Goal: Information Seeking & Learning: Learn about a topic

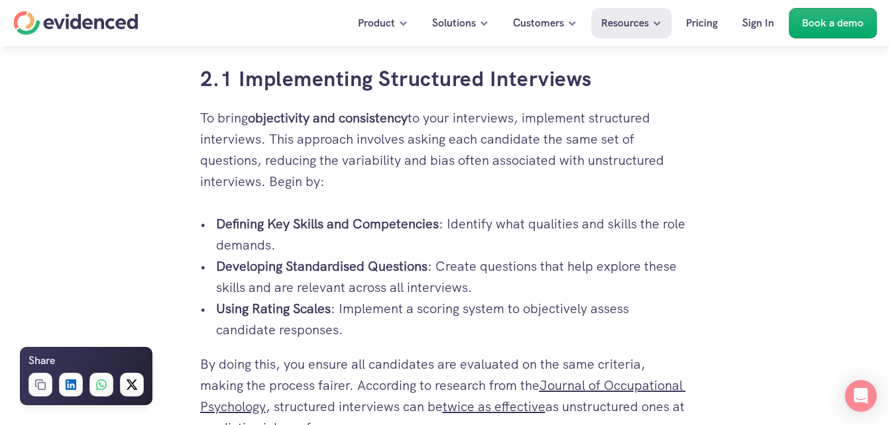
scroll to position [1748, 0]
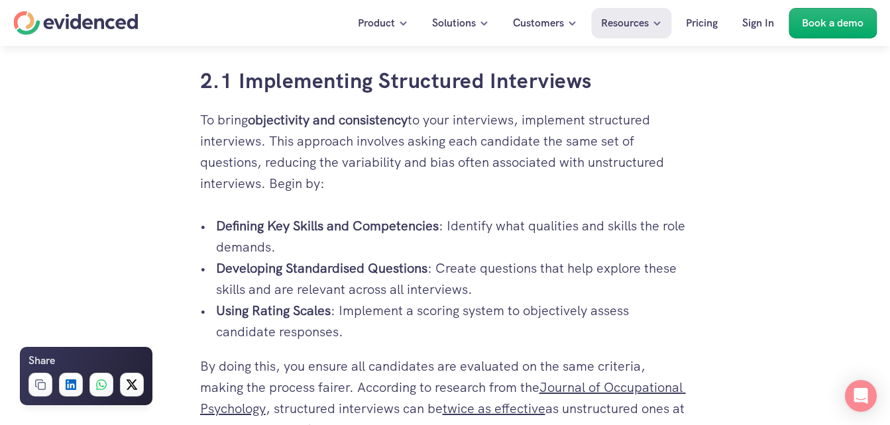
click at [345, 326] on p "Using Rating Scales : Implement a scoring system to objectively assess candidat…" at bounding box center [453, 321] width 474 height 42
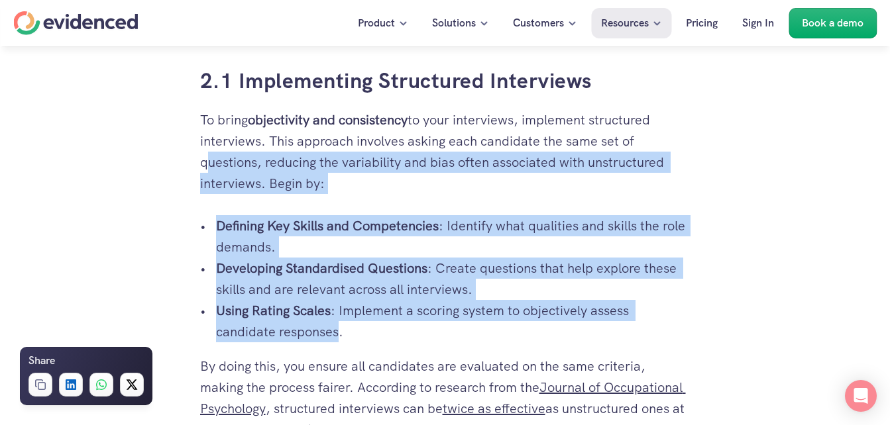
drag, startPoint x: 337, startPoint y: 335, endPoint x: 186, endPoint y: 148, distance: 239.8
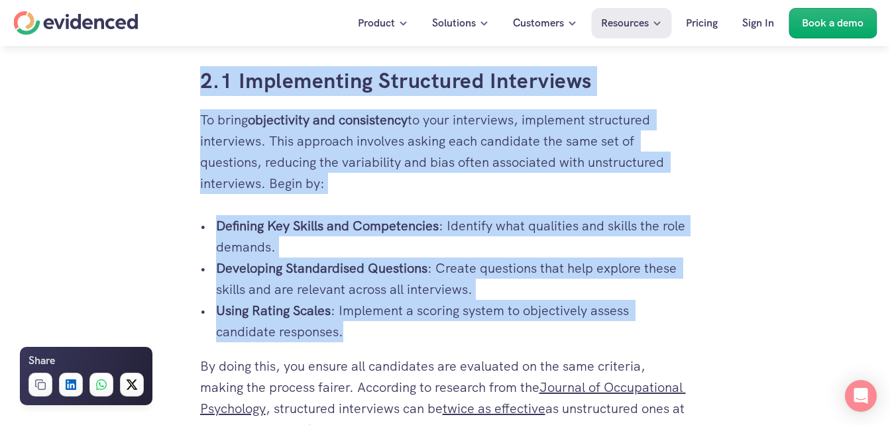
drag, startPoint x: 380, startPoint y: 337, endPoint x: 195, endPoint y: 88, distance: 310.6
copy div "Lore ip dolo sitame consec adipiscin? Elits d eiusm temp In utl’et do mag aliqu…"
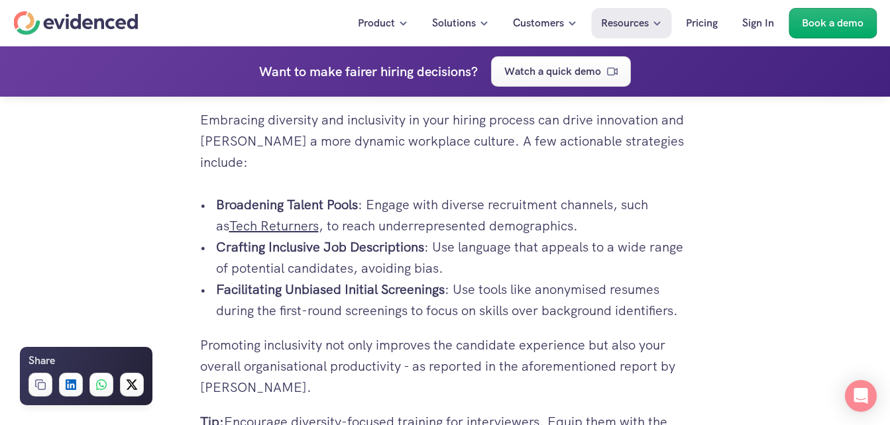
scroll to position [2471, 0]
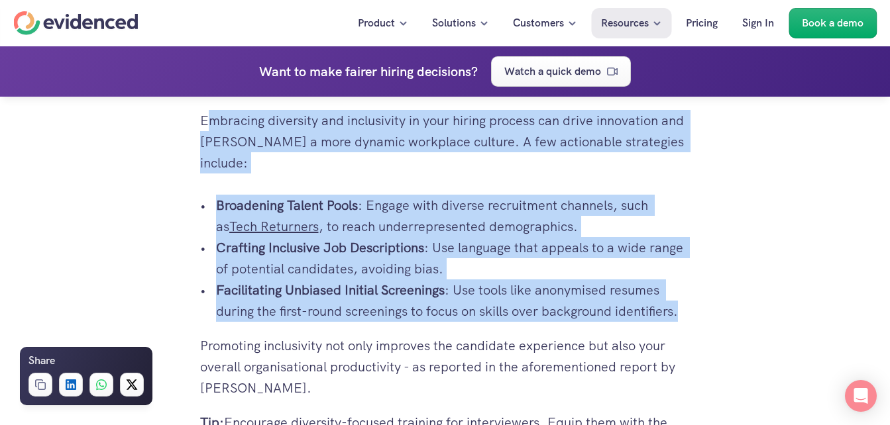
drag, startPoint x: 692, startPoint y: 288, endPoint x: 211, endPoint y: 123, distance: 509.1
click at [211, 123] on div "So you’re in yet another post-interview meeting, and the only thing everyone se…" at bounding box center [445, 7] width 517 height 4257
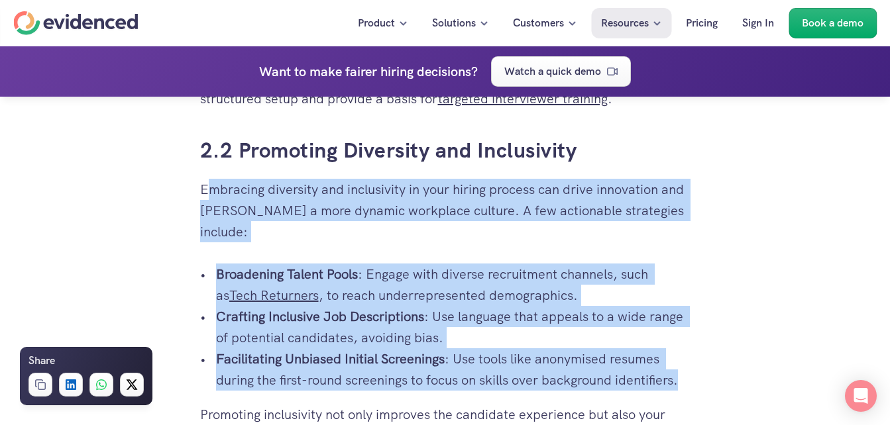
scroll to position [2401, 0]
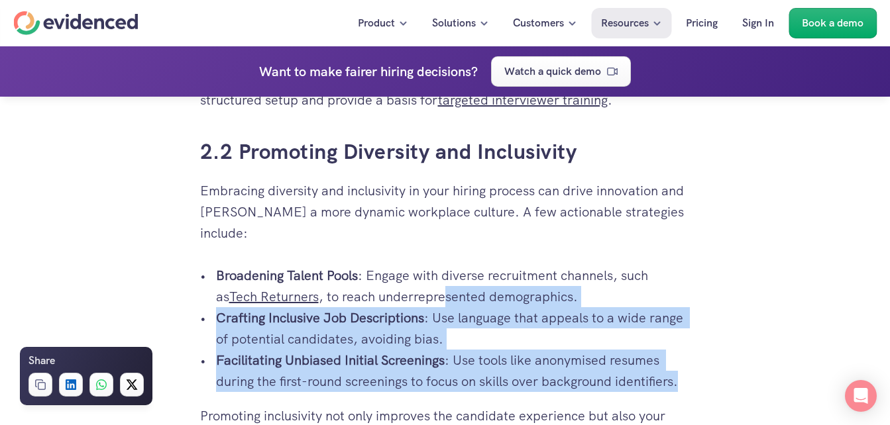
drag, startPoint x: 686, startPoint y: 363, endPoint x: 422, endPoint y: 272, distance: 278.9
click at [422, 272] on ul "Broadening Talent Pools : Engage with diverse recruitment channels, such as Tec…" at bounding box center [445, 328] width 490 height 127
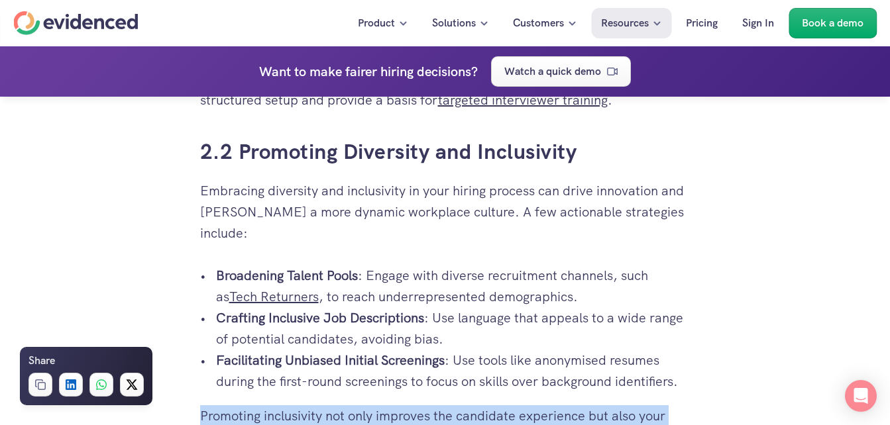
drag, startPoint x: 738, startPoint y: 384, endPoint x: 688, endPoint y: 364, distance: 54.1
click at [688, 364] on p "Facilitating Unbiased Initial Screenings : Use tools like anonymised resumes du…" at bounding box center [453, 371] width 474 height 42
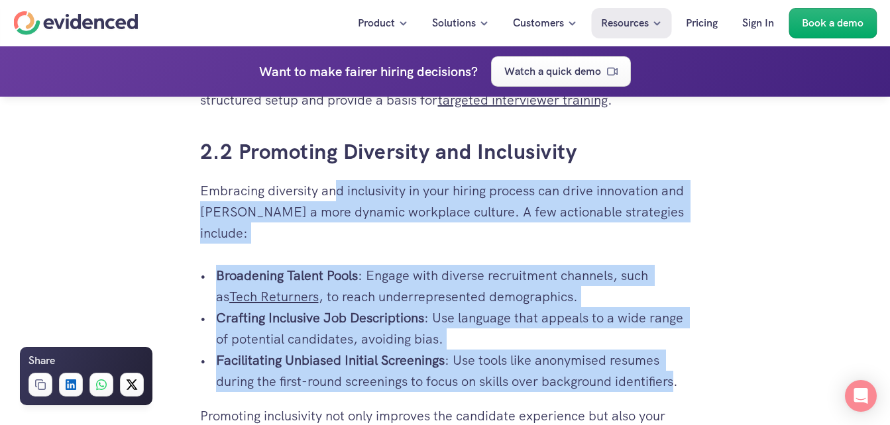
drag, startPoint x: 678, startPoint y: 362, endPoint x: 333, endPoint y: 184, distance: 387.9
click at [333, 184] on div "So you’re in yet another post-interview meeting, and the only thing everyone se…" at bounding box center [445, 232] width 490 height 3945
click at [680, 365] on p "Facilitating Unbiased Initial Screenings : Use tools like anonymised resumes du…" at bounding box center [453, 371] width 474 height 42
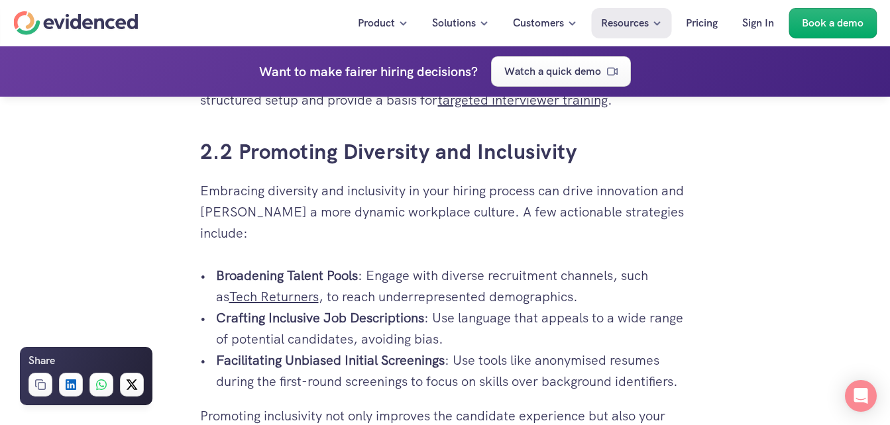
click at [689, 359] on p "Facilitating Unbiased Initial Screenings : Use tools like anonymised resumes du…" at bounding box center [453, 371] width 474 height 42
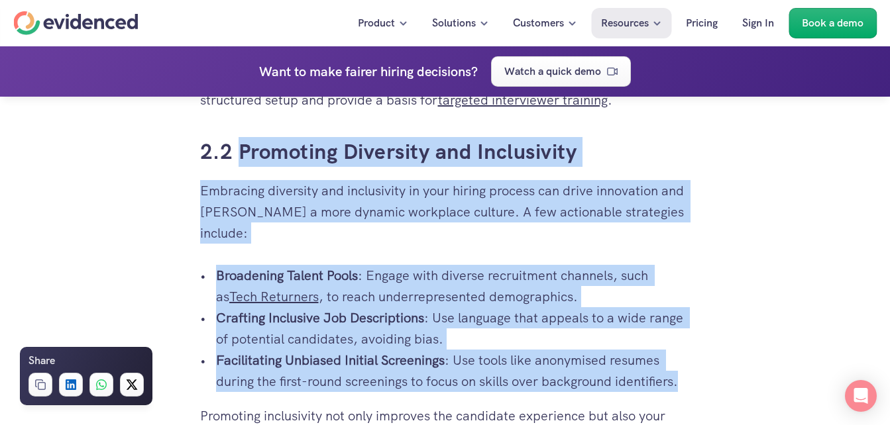
drag, startPoint x: 681, startPoint y: 355, endPoint x: 237, endPoint y: 134, distance: 496.3
click at [237, 134] on div "So you’re in yet another post-interview meeting, and the only thing everyone se…" at bounding box center [445, 232] width 490 height 3945
copy div "Promoting Diversity and Inclusivity Embracing diversity and inclusivity in your…"
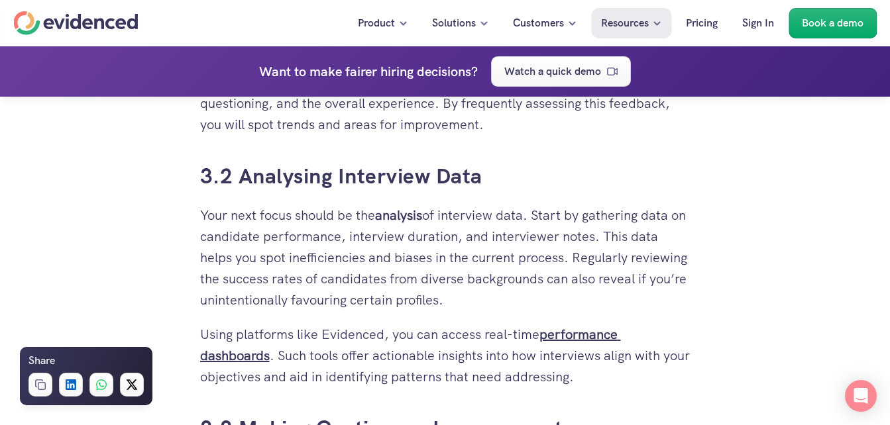
scroll to position [3571, 0]
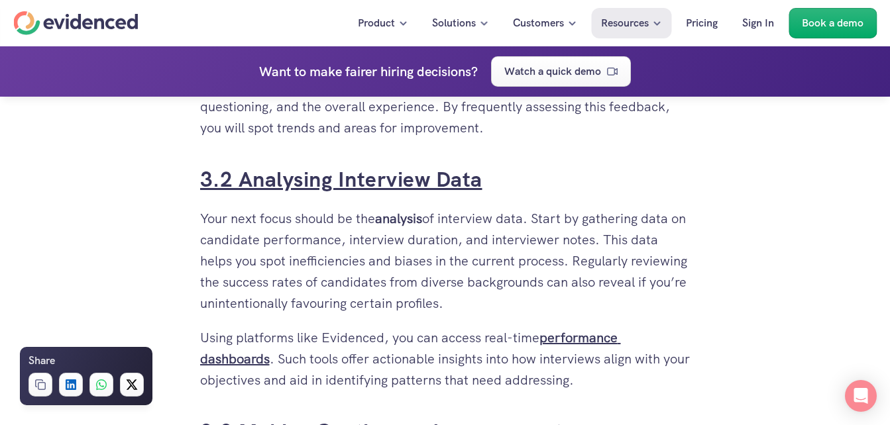
drag, startPoint x: 547, startPoint y: 303, endPoint x: 235, endPoint y: 182, distance: 334.8
copy div "Analysing Interview Data Your next focus should be the analysis of interview da…"
